Goal: Task Accomplishment & Management: Manage account settings

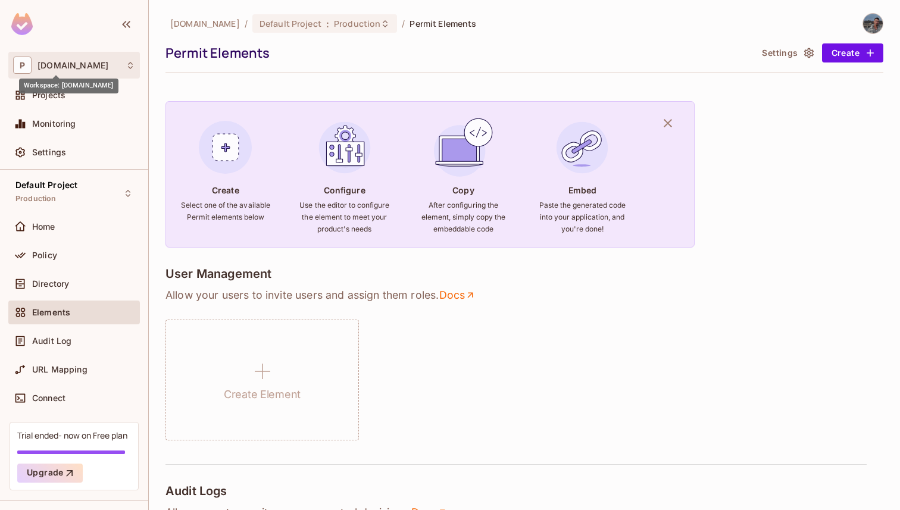
click at [58, 67] on span "[DOMAIN_NAME]" at bounding box center [72, 66] width 71 height 10
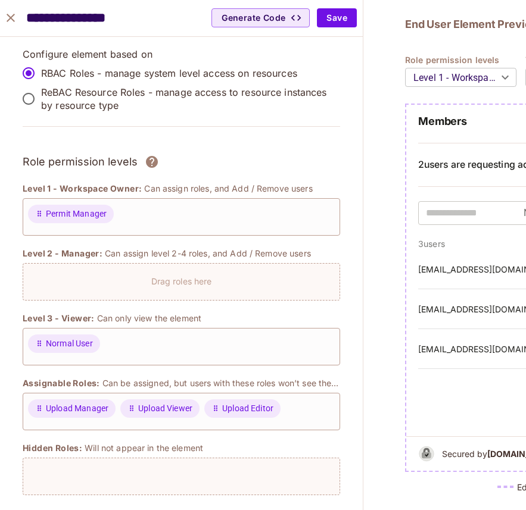
scroll to position [626, 0]
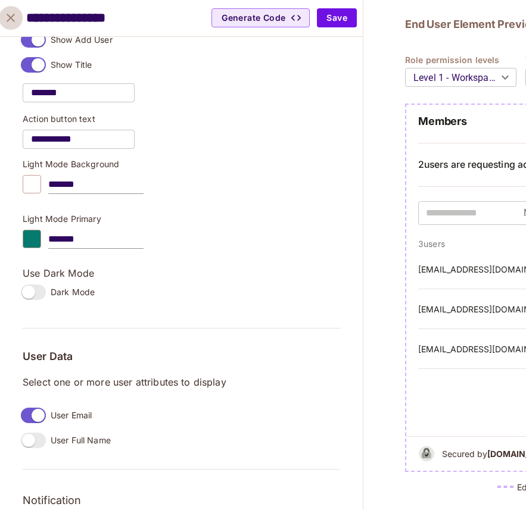
click at [15, 20] on icon "close" at bounding box center [11, 18] width 14 height 14
type input "******"
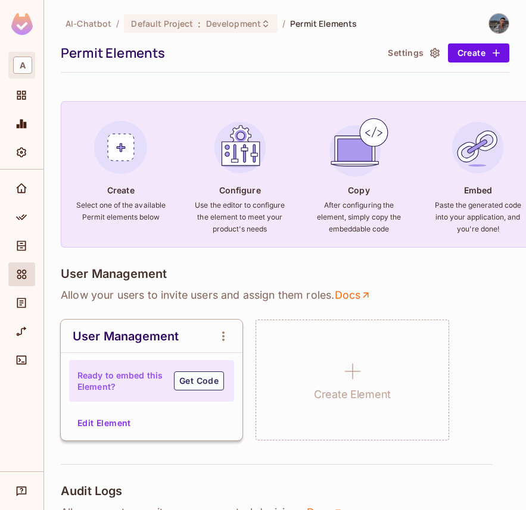
click at [17, 62] on span "A" at bounding box center [22, 65] width 19 height 17
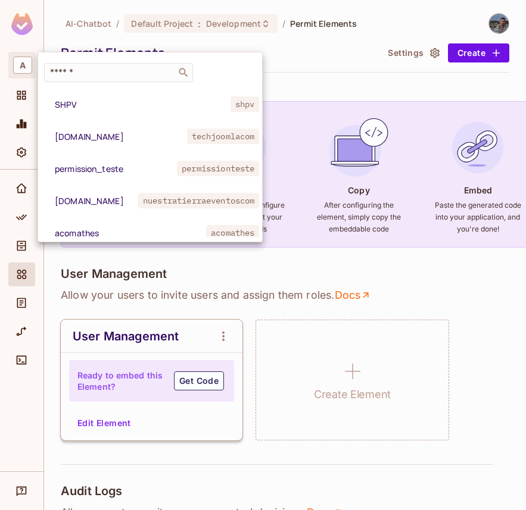
click at [48, 40] on div at bounding box center [263, 255] width 526 height 510
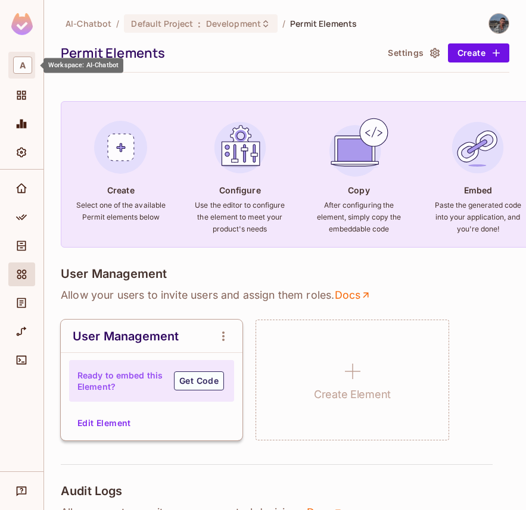
click at [26, 60] on span "A" at bounding box center [22, 65] width 19 height 17
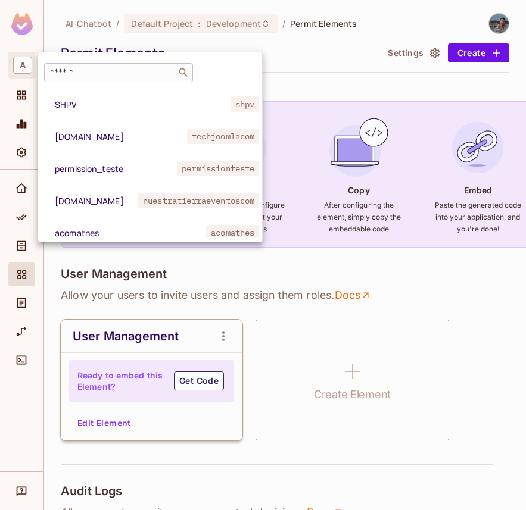
click at [80, 71] on input "text" at bounding box center [110, 73] width 125 height 12
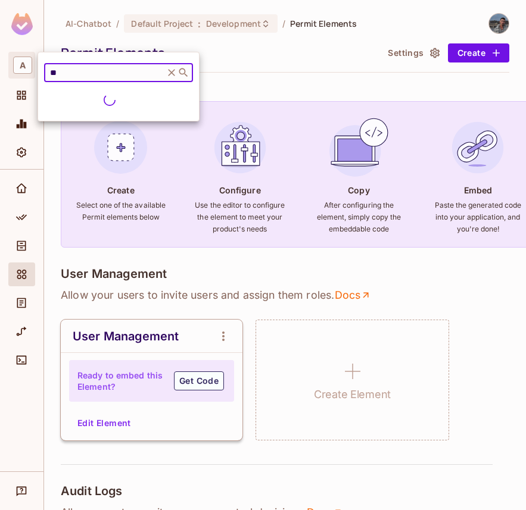
type input "*"
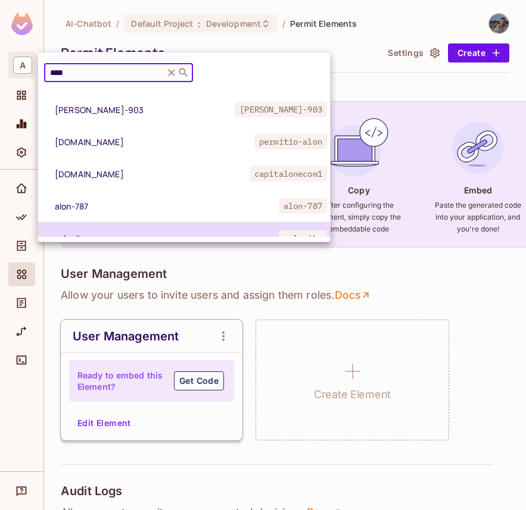
scroll to position [251, 0]
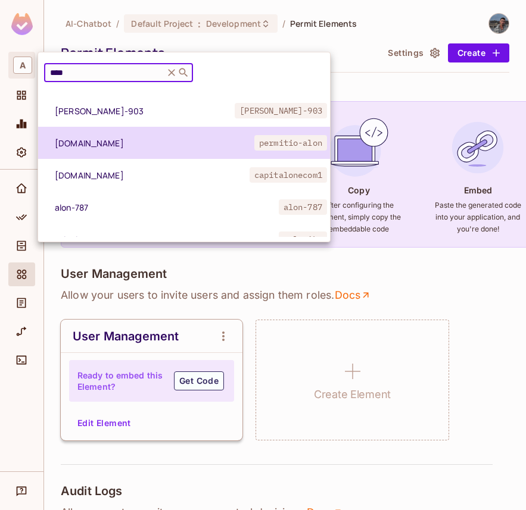
type input "****"
click at [123, 147] on span "[DOMAIN_NAME]" at bounding box center [154, 142] width 199 height 11
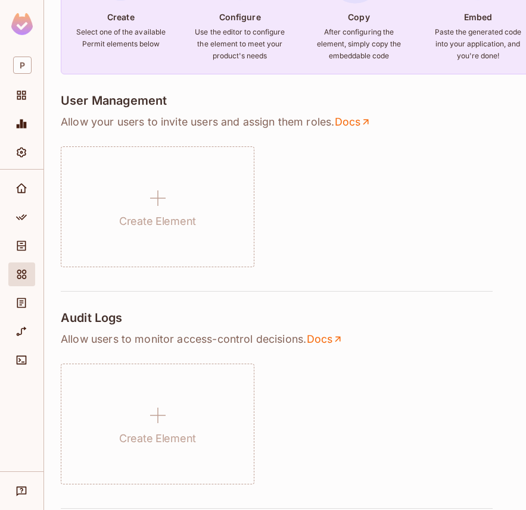
scroll to position [0, 0]
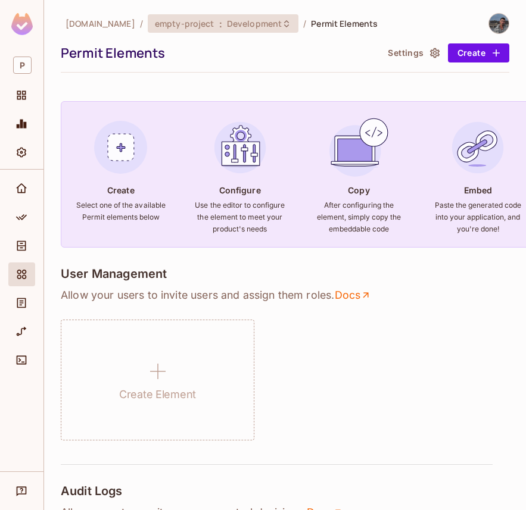
click at [157, 20] on span "empty-project" at bounding box center [185, 23] width 60 height 11
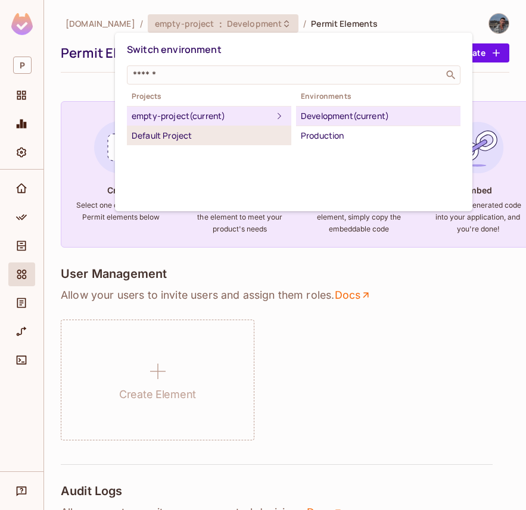
click at [179, 139] on div "Default Project" at bounding box center [209, 136] width 155 height 14
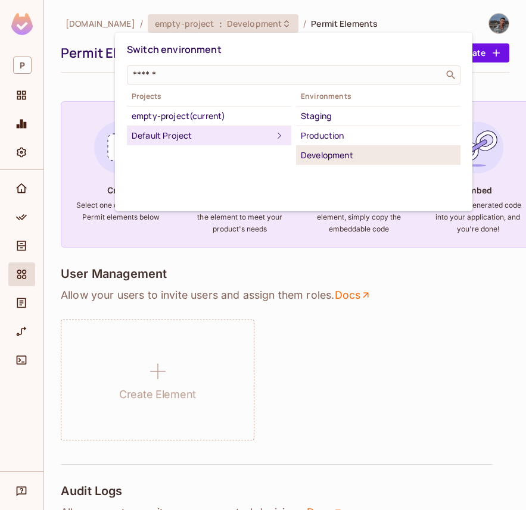
click at [337, 157] on div "Development" at bounding box center [378, 155] width 155 height 14
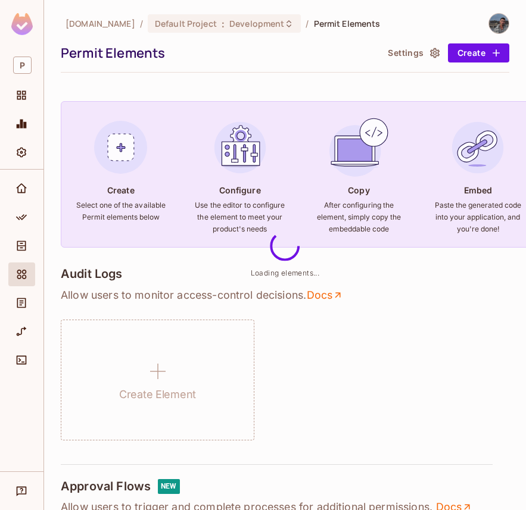
scroll to position [7, 0]
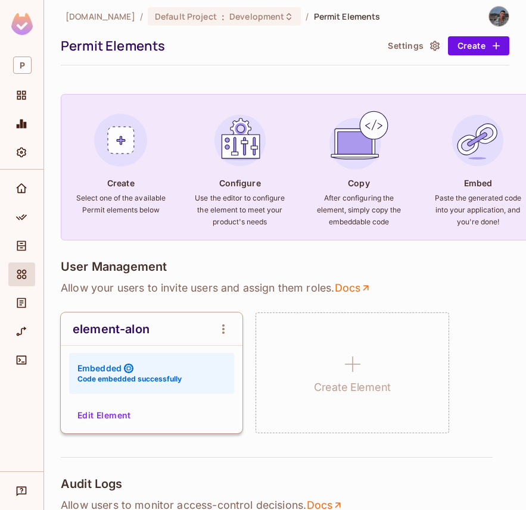
click at [23, 140] on div at bounding box center [21, 126] width 27 height 29
click at [23, 141] on div "Settings" at bounding box center [21, 152] width 27 height 24
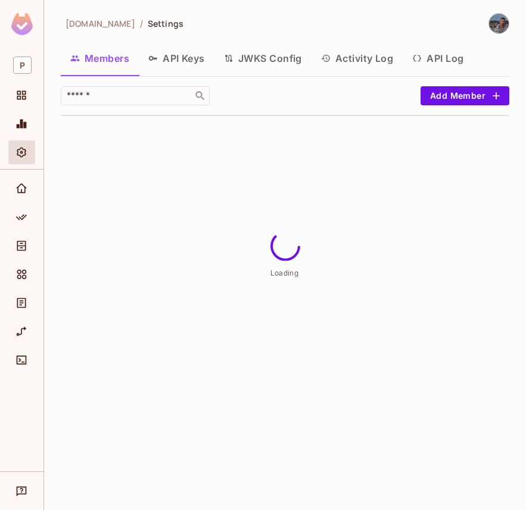
click at [278, 48] on button "JWKS Config" at bounding box center [262, 58] width 97 height 30
